Goal: Task Accomplishment & Management: Manage account settings

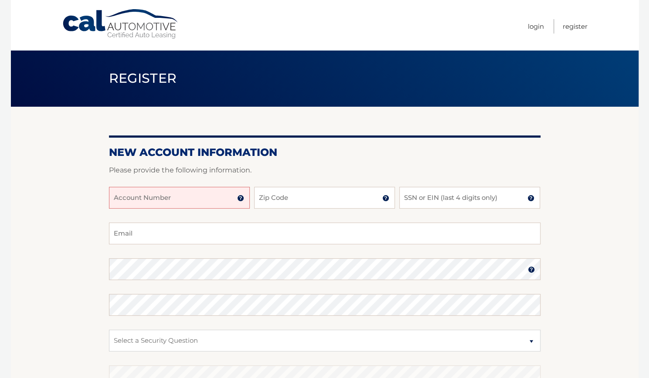
click at [164, 197] on input "Account Number" at bounding box center [179, 198] width 141 height 22
type input "44456018275"
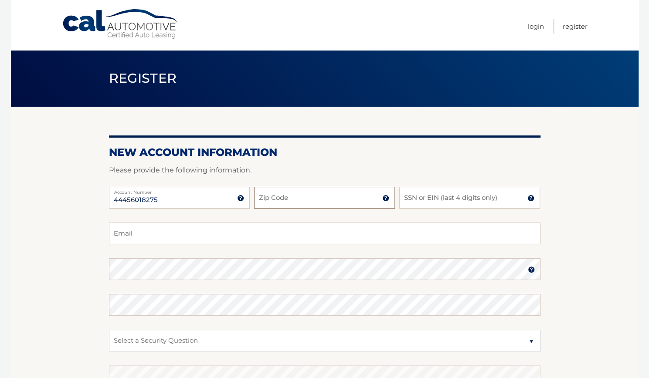
click at [283, 194] on input "Zip Code" at bounding box center [324, 198] width 141 height 22
type input "33433"
click at [456, 202] on input "SSN or EIN (last 4 digits only)" at bounding box center [469, 198] width 141 height 22
type input "2735"
click at [219, 237] on input "Email" at bounding box center [324, 234] width 431 height 22
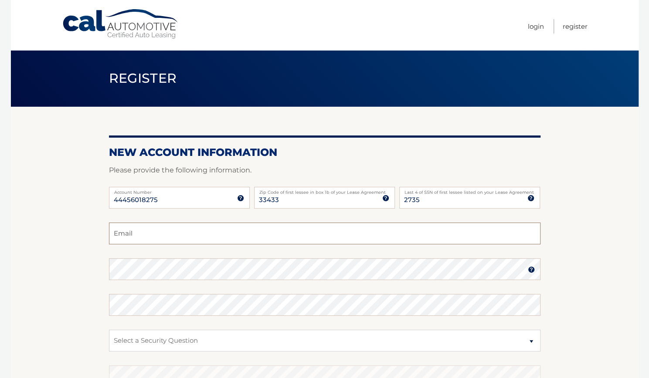
type input "yyrimmer@gmail.com"
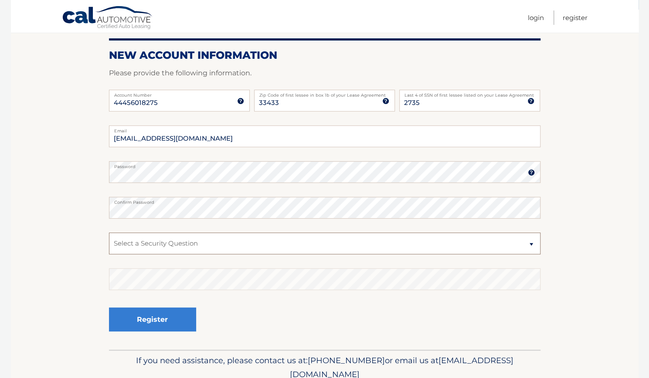
scroll to position [104, 0]
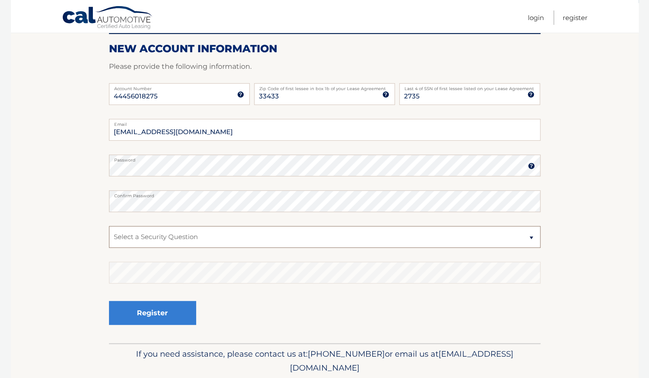
click at [269, 235] on select "Select a Security Question What was the name of your elementary school? What is…" at bounding box center [324, 237] width 431 height 22
select select "5"
click at [109, 226] on select "Select a Security Question What was the name of your elementary school? What is…" at bounding box center [324, 237] width 431 height 22
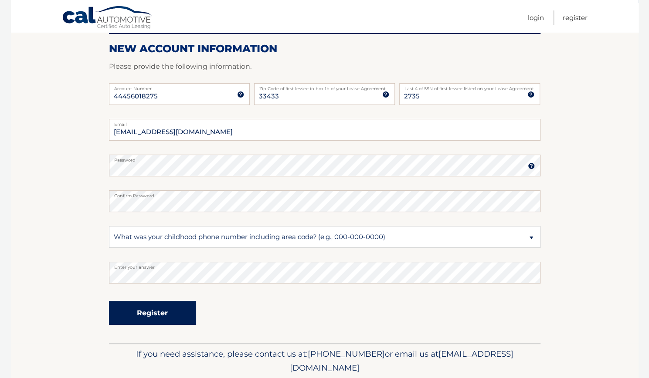
click at [152, 309] on button "Register" at bounding box center [152, 313] width 87 height 24
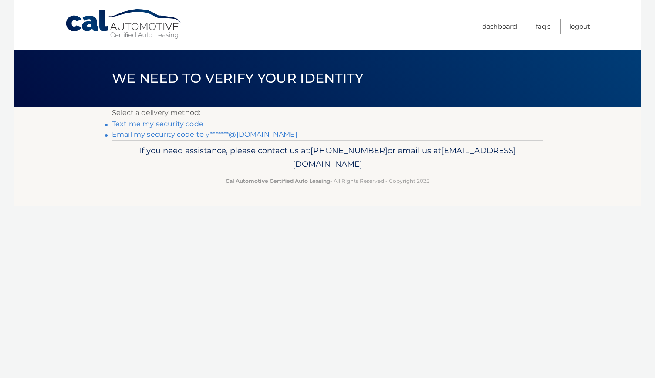
click at [189, 126] on link "Text me my security code" at bounding box center [157, 124] width 91 height 8
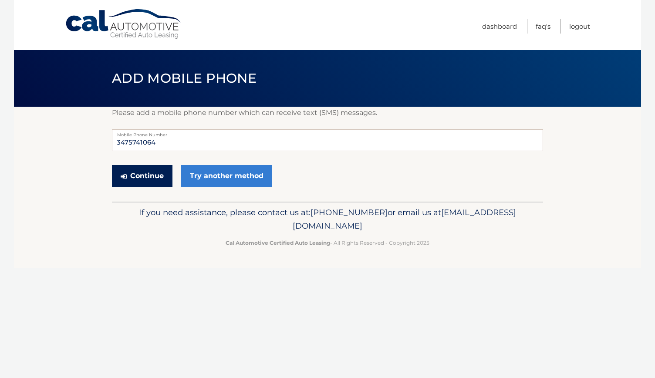
click at [148, 176] on button "Continue" at bounding box center [142, 176] width 61 height 22
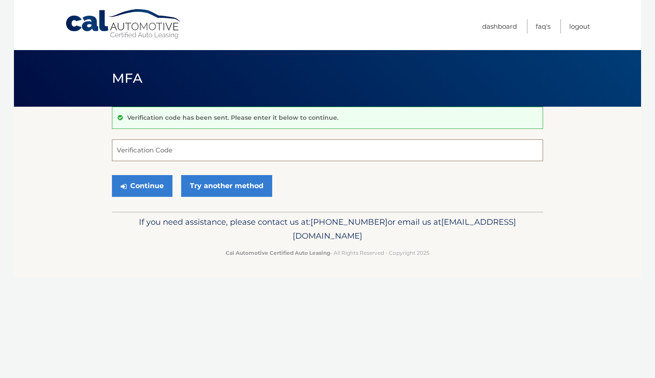
click at [152, 152] on input "Verification Code" at bounding box center [327, 150] width 431 height 22
type input "696239"
click at [152, 183] on button "Continue" at bounding box center [142, 186] width 61 height 22
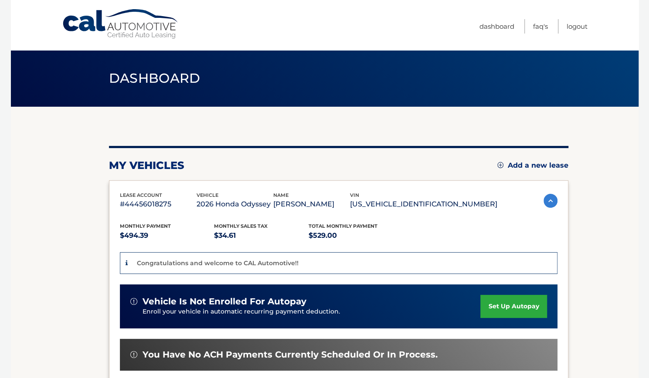
click at [152, 183] on div "lease account #44456018275 vehicle 2026 Honda Odyssey name YAAKOV RIMMER vin 5F…" at bounding box center [338, 324] width 459 height 288
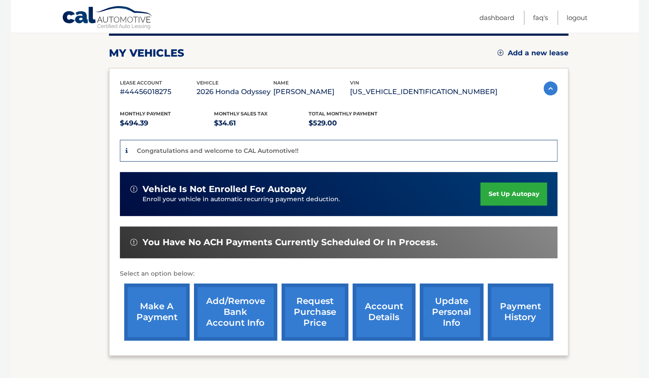
scroll to position [113, 0]
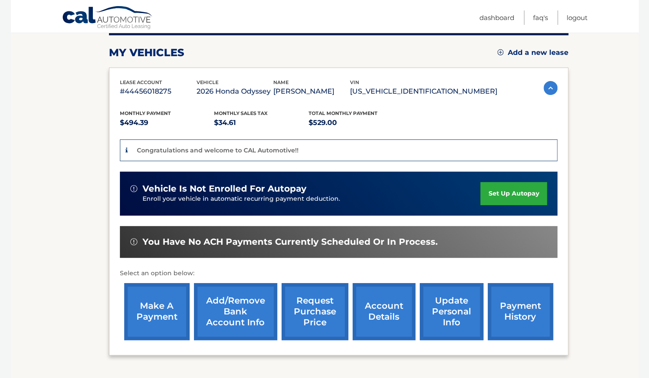
click at [501, 193] on link "set up autopay" at bounding box center [513, 193] width 66 height 23
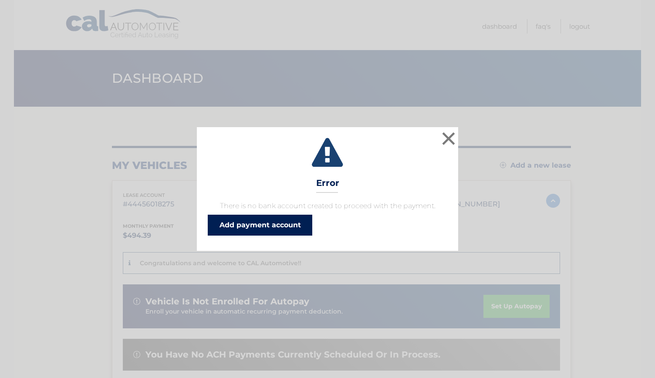
click at [261, 224] on link "Add payment account" at bounding box center [260, 225] width 105 height 21
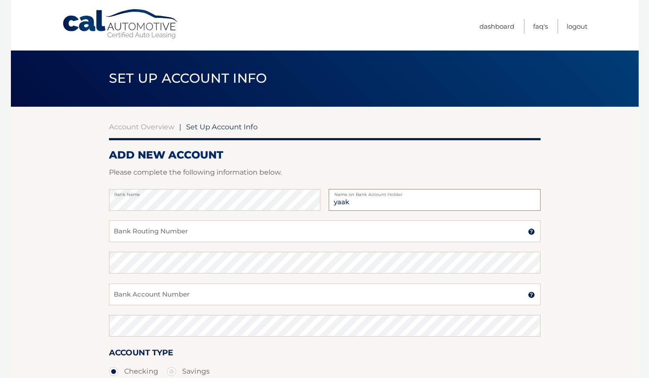
type input "yaakov rimmer"
click at [194, 228] on input "Bank Routing Number" at bounding box center [324, 231] width 431 height 22
type input "021202337"
click at [170, 295] on input "Bank Account Number" at bounding box center [324, 295] width 431 height 22
type input "921035593"
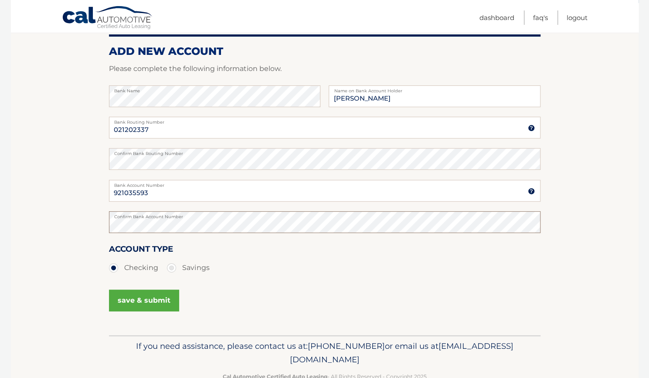
scroll to position [127, 0]
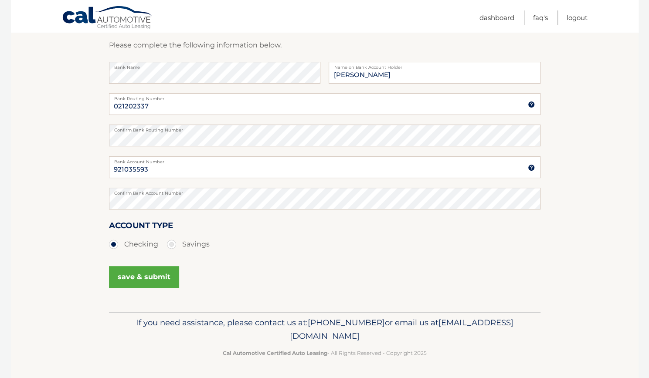
click at [162, 283] on button "save & submit" at bounding box center [144, 277] width 70 height 22
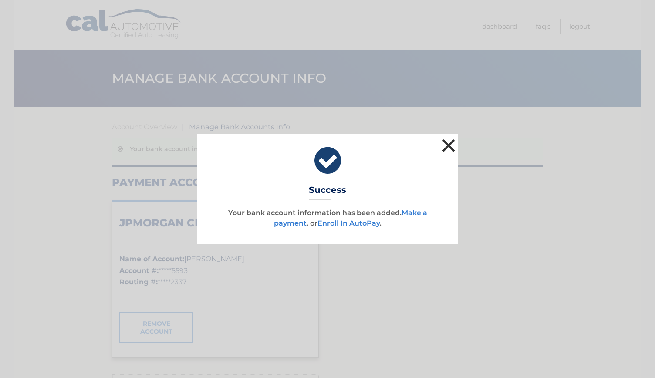
click at [449, 149] on button "×" at bounding box center [448, 145] width 17 height 17
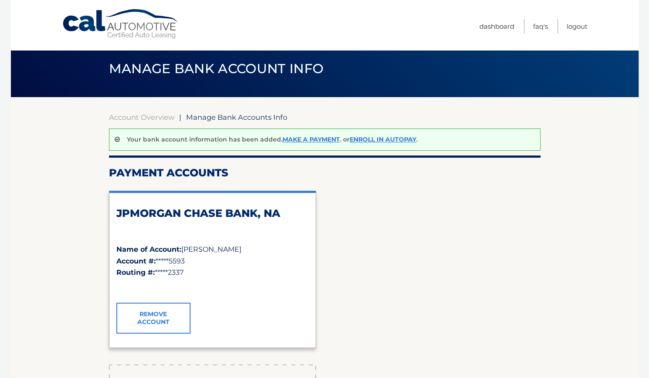
scroll to position [3, 0]
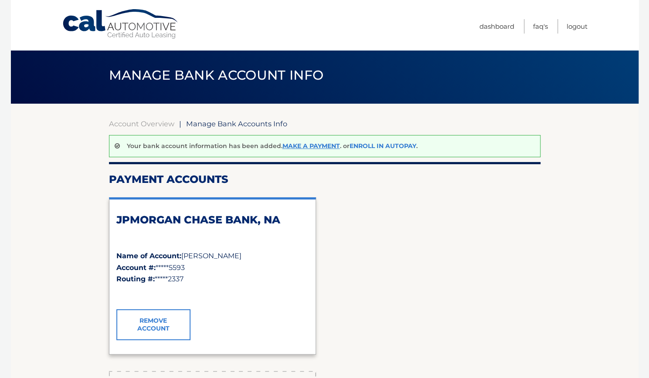
click at [385, 144] on link "Enroll In AutoPay" at bounding box center [382, 146] width 67 height 8
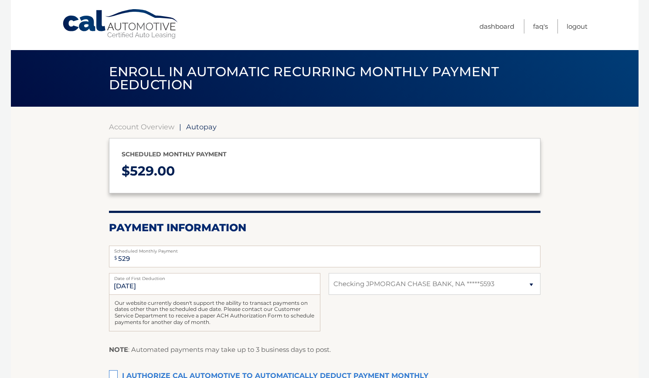
select select "OTM1NWY1MjktODc5Ny00MTNmLWFkMWEtMzg1NjlkMjQ3MDBl"
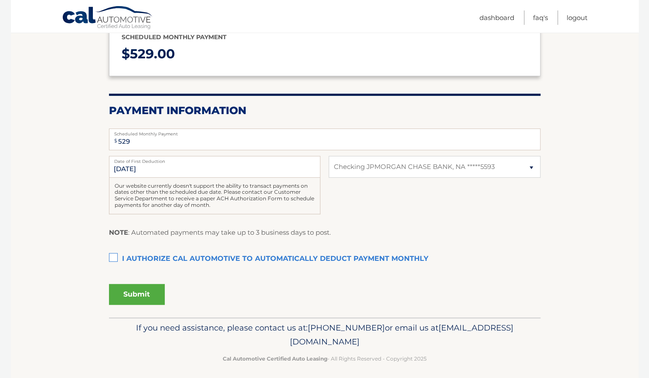
scroll to position [118, 0]
click at [118, 259] on label "I authorize cal automotive to automatically deduct payment monthly This checkbo…" at bounding box center [324, 258] width 431 height 17
click at [0, 0] on input "I authorize cal automotive to automatically deduct payment monthly This checkbo…" at bounding box center [0, 0] width 0 height 0
click at [233, 166] on input "10/4/2025" at bounding box center [214, 167] width 211 height 22
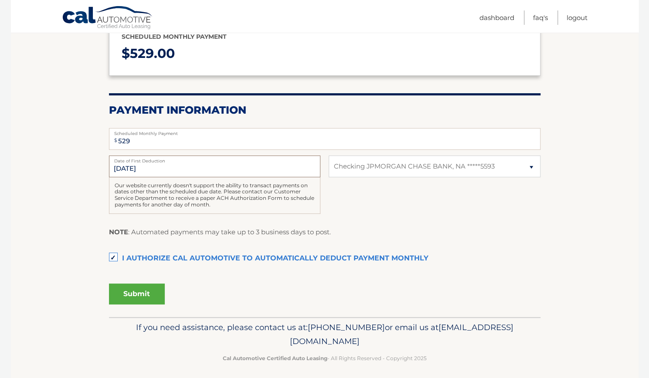
click at [146, 171] on input "10/4/2025" at bounding box center [214, 167] width 211 height 22
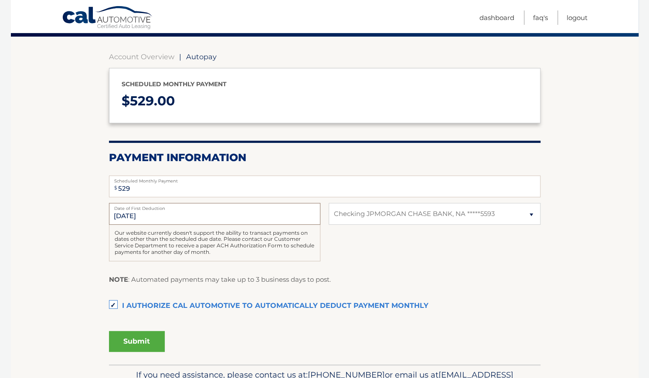
scroll to position [70, 0]
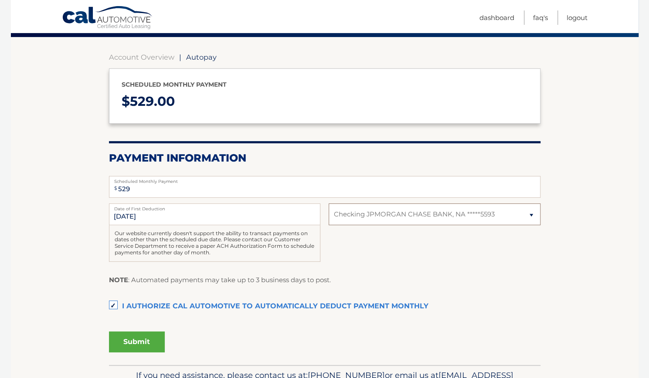
click at [389, 208] on select "Select Bank Account Checking JPMORGAN CHASE BANK, NA *****5593" at bounding box center [433, 214] width 211 height 22
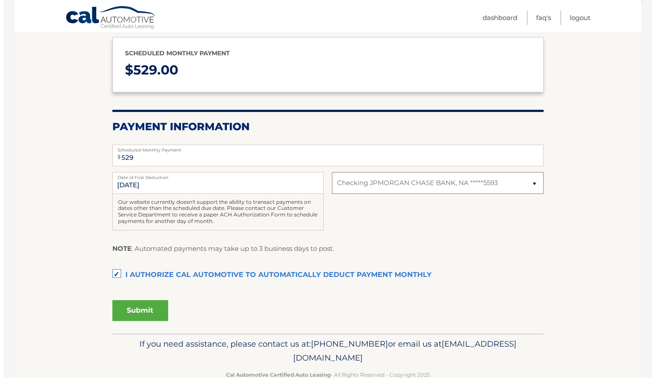
scroll to position [103, 0]
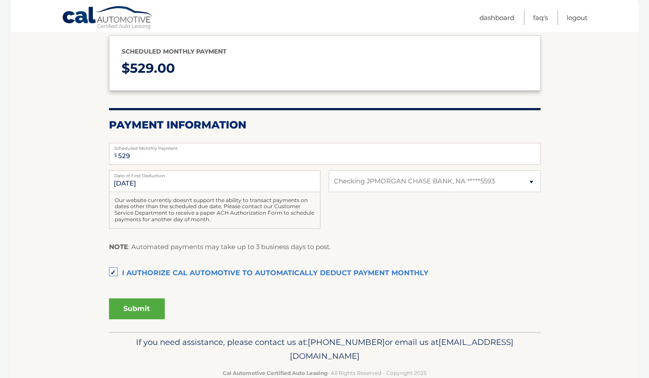
click at [126, 313] on button "Submit" at bounding box center [137, 308] width 56 height 21
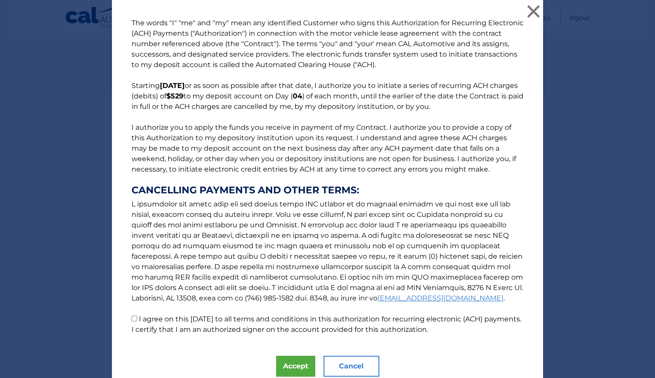
scroll to position [33, 0]
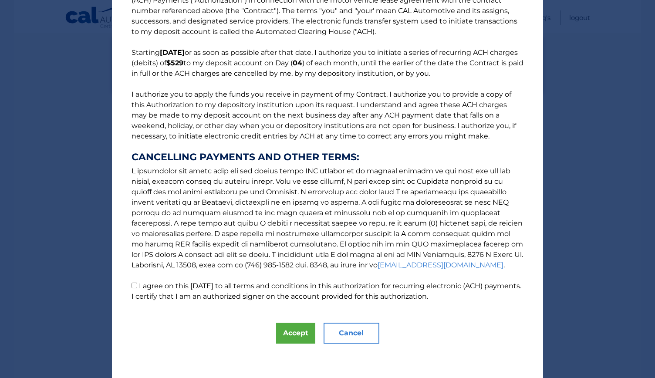
click at [136, 290] on label "I agree on this 09/28/2025 to all terms and conditions in this authorization fo…" at bounding box center [327, 291] width 390 height 19
click at [136, 288] on input "I agree on this 09/28/2025 to all terms and conditions in this authorization fo…" at bounding box center [135, 286] width 6 height 6
checkbox input "true"
click at [295, 335] on button "Accept" at bounding box center [295, 333] width 39 height 21
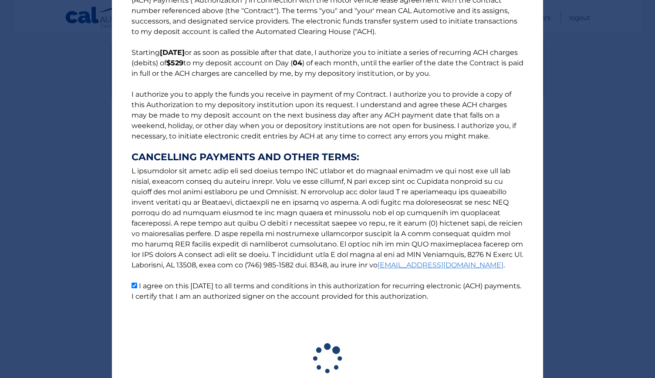
scroll to position [98, 0]
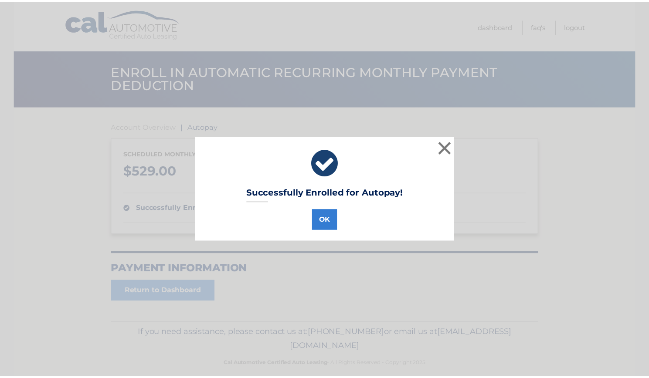
scroll to position [10, 0]
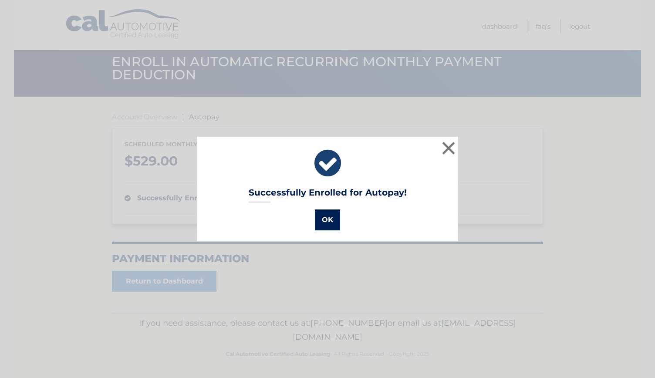
click at [323, 219] on button "OK" at bounding box center [327, 220] width 25 height 21
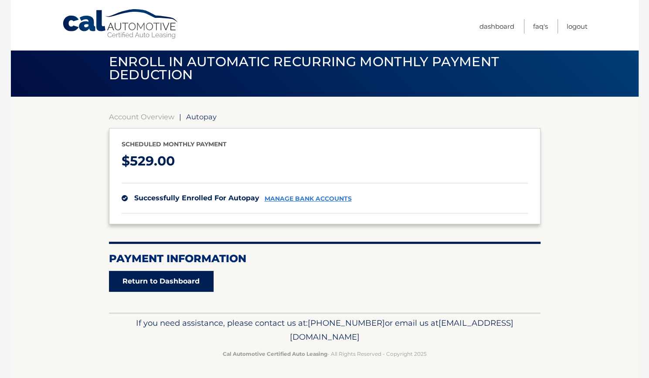
click at [193, 284] on link "Return to Dashboard" at bounding box center [161, 281] width 105 height 21
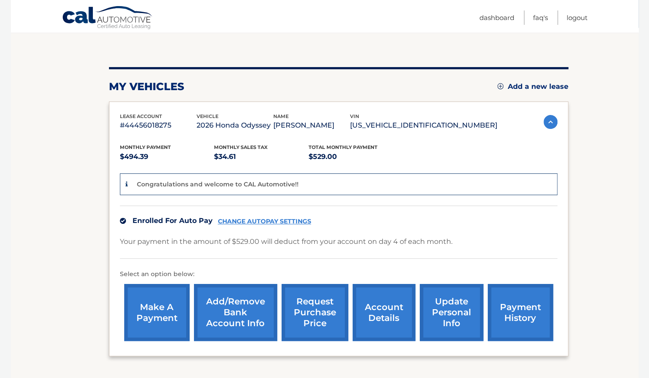
scroll to position [84, 0]
